Goal: Task Accomplishment & Management: Manage account settings

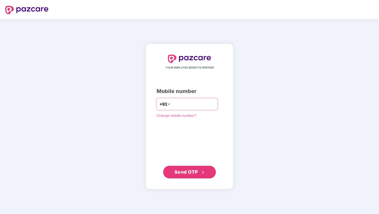
click at [183, 105] on input "number" at bounding box center [193, 104] width 43 height 8
type input "**********"
click at [182, 174] on span "Send OTP" at bounding box center [186, 172] width 23 height 6
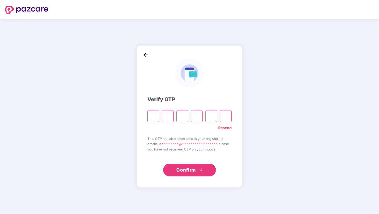
type input "*"
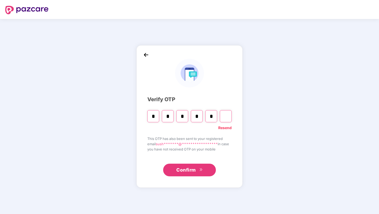
type input "*"
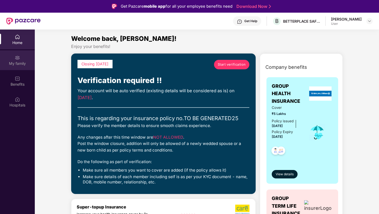
click at [18, 62] on div "My family" at bounding box center [17, 63] width 35 height 5
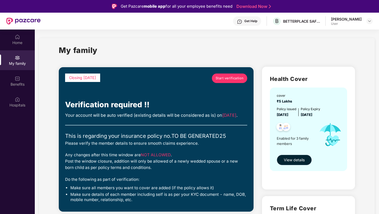
click at [295, 160] on span "View details" at bounding box center [294, 160] width 21 height 6
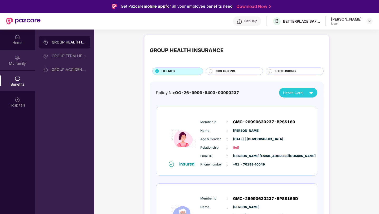
click at [21, 60] on div "My family" at bounding box center [17, 60] width 35 height 20
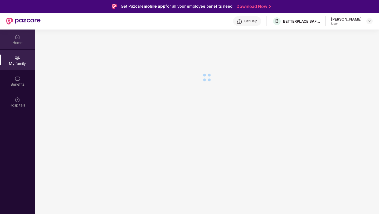
click at [20, 41] on div "Home" at bounding box center [17, 42] width 35 height 5
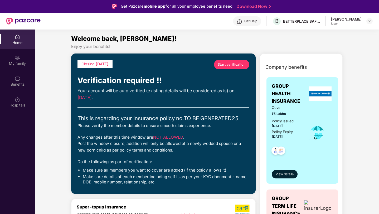
click at [230, 63] on span "Start verification" at bounding box center [232, 64] width 28 height 5
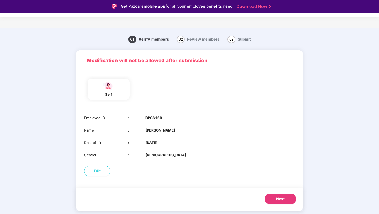
click at [281, 202] on span "Next" at bounding box center [281, 199] width 8 height 5
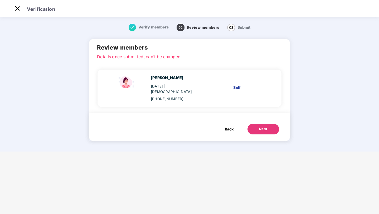
click at [265, 127] on div "Next" at bounding box center [263, 129] width 8 height 5
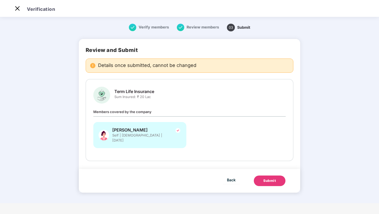
scroll to position [0, 0]
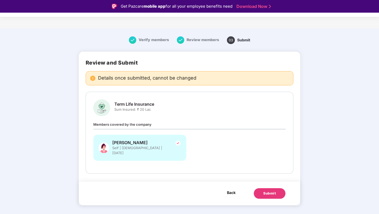
click at [232, 189] on span "Back" at bounding box center [231, 192] width 9 height 7
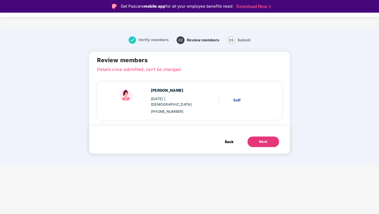
scroll to position [13, 0]
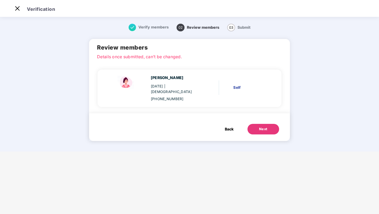
click at [228, 126] on span "Back" at bounding box center [229, 129] width 9 height 6
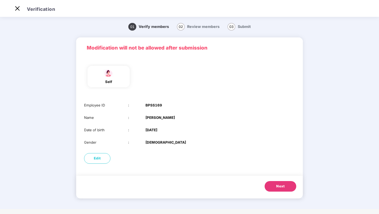
scroll to position [0, 0]
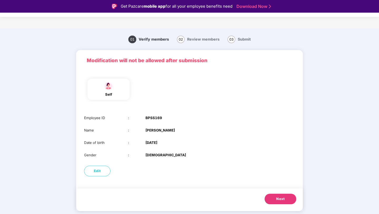
click at [241, 40] on span "Submit" at bounding box center [244, 39] width 13 height 4
click at [203, 39] on span "Review members" at bounding box center [203, 39] width 32 height 4
click at [166, 40] on span "Verify members" at bounding box center [154, 39] width 30 height 4
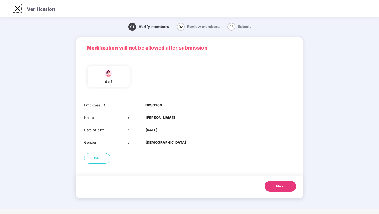
click at [18, 11] on img at bounding box center [17, 8] width 8 height 8
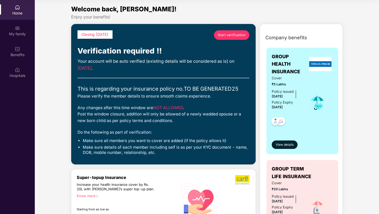
scroll to position [12, 0]
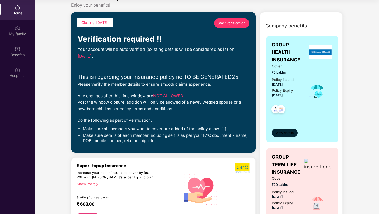
click at [286, 134] on span "View details" at bounding box center [285, 133] width 18 height 5
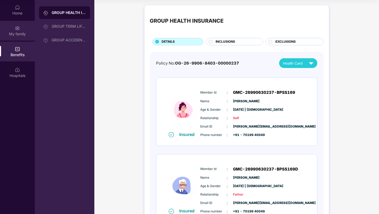
click at [25, 28] on div "My family" at bounding box center [17, 31] width 35 height 20
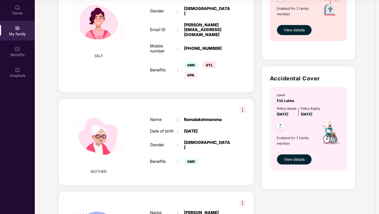
scroll to position [313, 0]
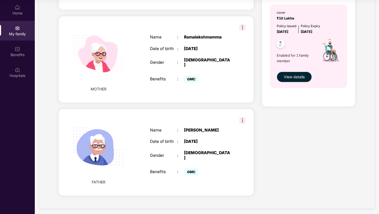
click at [240, 27] on img at bounding box center [243, 27] width 6 height 6
click at [212, 25] on div "MOTHER Name : [PERSON_NAME] Date of birth : [DEMOGRAPHIC_DATA] Gender : [DEMOGR…" at bounding box center [156, 59] width 195 height 87
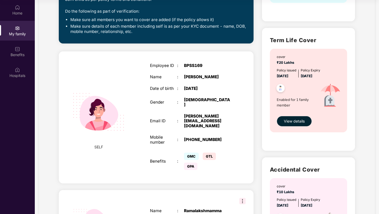
scroll to position [163, 0]
